Goal: Register for event/course: Sign up to attend an event or enroll in a course

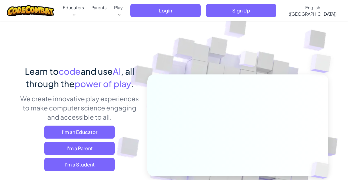
click at [86, 168] on span "I'm a Student" at bounding box center [79, 164] width 70 height 13
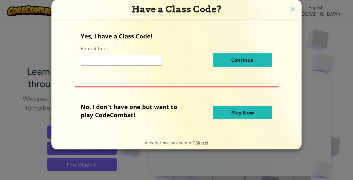
click at [237, 116] on span "Play Now" at bounding box center [242, 112] width 23 height 6
click at [239, 116] on span "Play Now" at bounding box center [242, 112] width 23 height 6
click at [289, 9] on img at bounding box center [292, 9] width 7 height 8
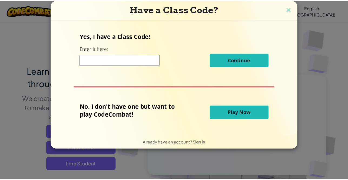
click at [278, 9] on span "Sign Up" at bounding box center [242, 10] width 70 height 13
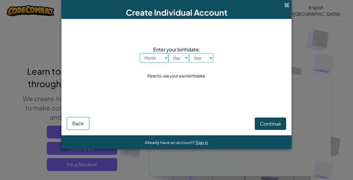
click at [165, 59] on select "Month January February March April May June July August September October Novem…" at bounding box center [154, 57] width 29 height 9
select select "11"
click at [140, 53] on select "Month January February March April May June July August September October Novem…" at bounding box center [154, 57] width 29 height 9
click at [176, 59] on select "Day 1 2 3 4 5 6 7 8 9 10 11 12 13 14 15 16 17 18 19 20 21 22 23 24 25 26 27 28 …" at bounding box center [179, 57] width 20 height 9
select select "1"
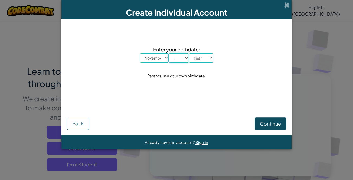
click at [169, 53] on select "Day 1 2 3 4 5 6 7 8 9 10 11 12 13 14 15 16 17 18 19 20 21 22 23 24 25 26 27 28 …" at bounding box center [179, 57] width 20 height 9
click at [199, 59] on select "Year [DATE] 2024 2023 2022 2021 2020 2019 2018 2017 2016 2015 2014 2013 2012 20…" at bounding box center [201, 57] width 24 height 9
select select "2007"
click at [189, 53] on select "Year [DATE] 2024 2023 2022 2021 2020 2019 2018 2017 2016 2015 2014 2013 2012 20…" at bounding box center [201, 57] width 24 height 9
click at [264, 122] on span "Continue" at bounding box center [270, 123] width 21 height 6
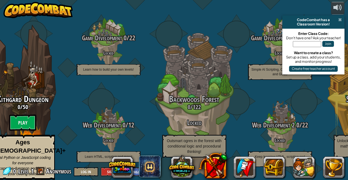
click at [341, 19] on span at bounding box center [340, 20] width 4 height 4
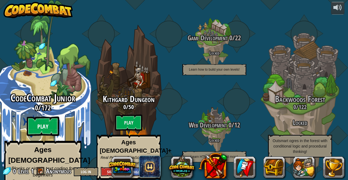
click at [47, 119] on btn "Play" at bounding box center [43, 126] width 32 height 19
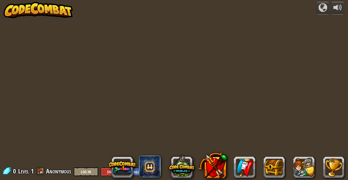
scroll to position [0, 0]
